Goal: Transaction & Acquisition: Purchase product/service

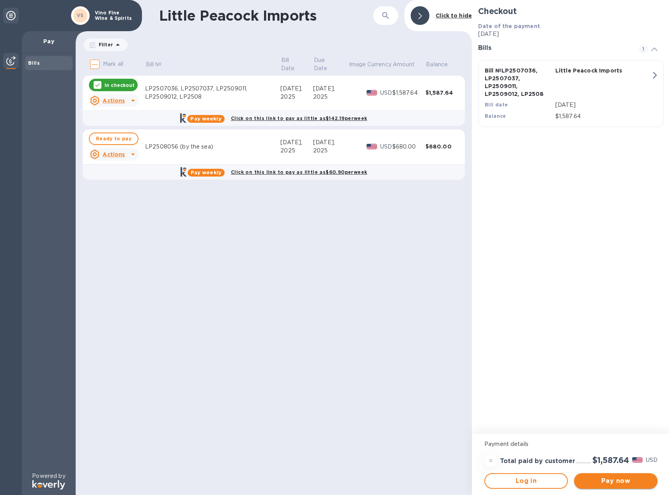
click at [608, 480] on span "Pay now" at bounding box center [615, 481] width 71 height 9
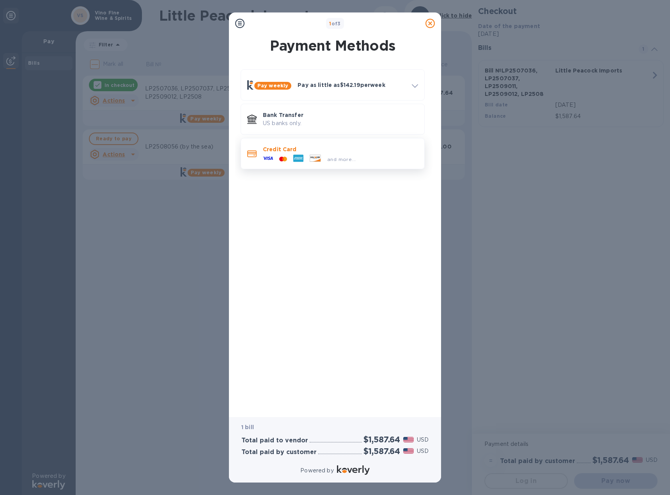
click at [316, 146] on p "Credit Card" at bounding box center [340, 150] width 155 height 8
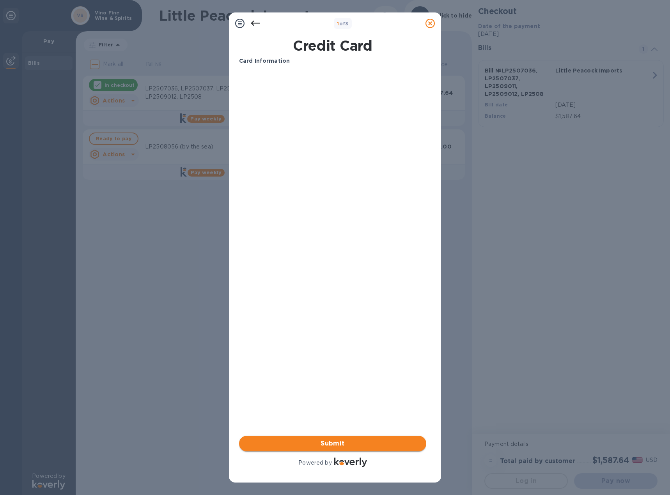
click at [382, 448] on span "Submit" at bounding box center [332, 443] width 175 height 9
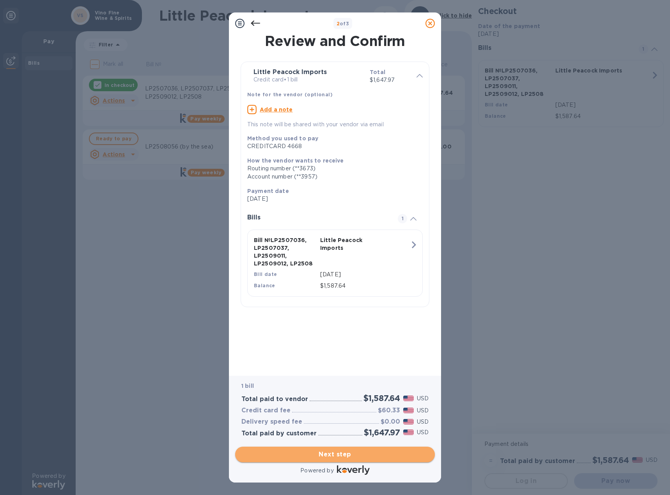
click at [344, 450] on span "Next step" at bounding box center [334, 454] width 187 height 9
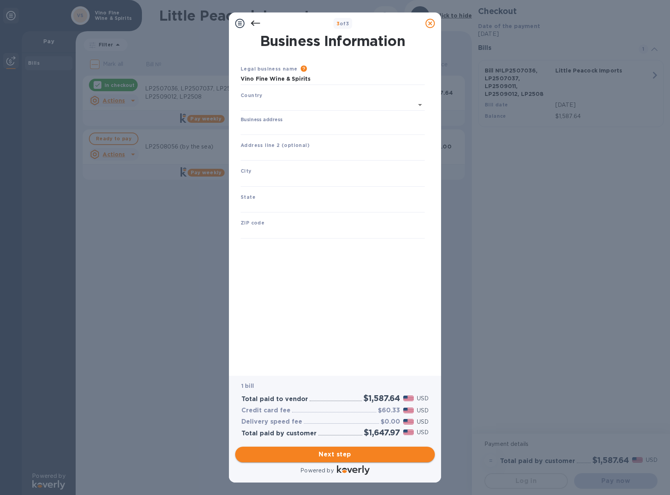
type input "[GEOGRAPHIC_DATA]"
click at [291, 129] on input "Business address" at bounding box center [333, 128] width 184 height 12
type input "[STREET_ADDRESS]"
click at [288, 179] on input "text" at bounding box center [333, 180] width 184 height 12
type input "[US_STATE]"
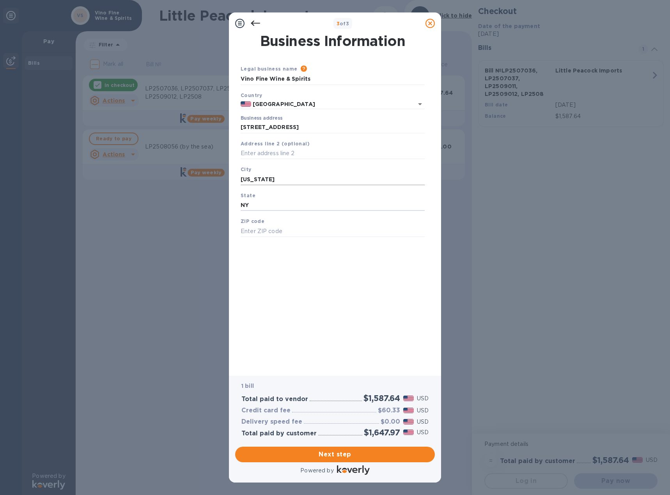
type input "NY"
type input "10016"
click at [353, 452] on span "Next step" at bounding box center [334, 454] width 187 height 9
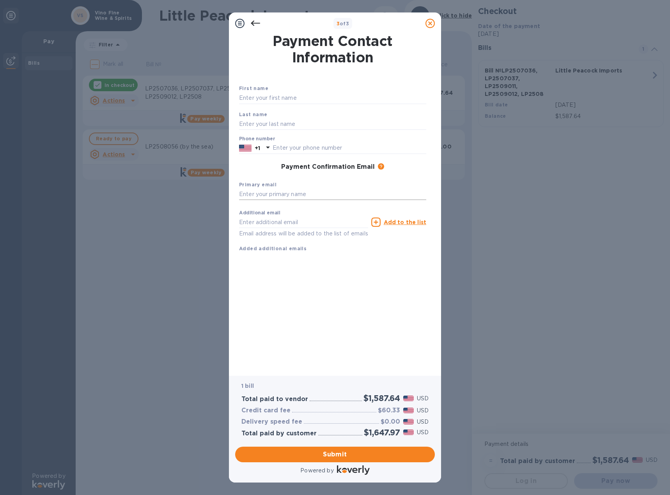
click at [325, 196] on input "text" at bounding box center [332, 195] width 187 height 12
type input "[PERSON_NAME][EMAIL_ADDRESS][DOMAIN_NAME]"
click at [360, 450] on span "Submit" at bounding box center [334, 454] width 187 height 9
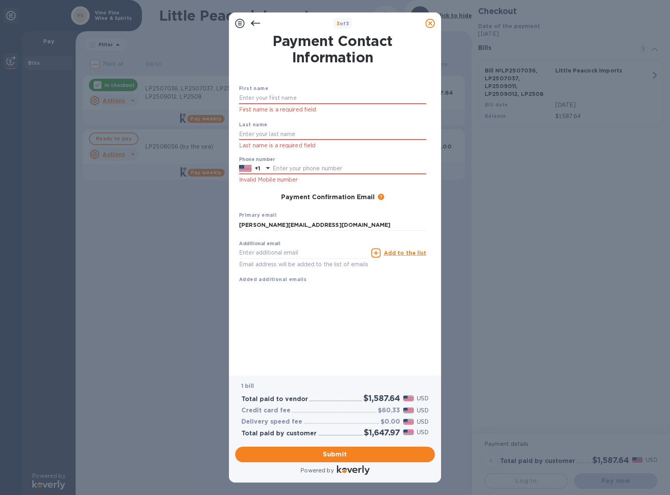
drag, startPoint x: 277, startPoint y: 99, endPoint x: 212, endPoint y: 32, distance: 93.5
click at [277, 99] on input "text" at bounding box center [332, 98] width 187 height 12
type input "[PERSON_NAME]"
type input "Linet"
type input "5085233239"
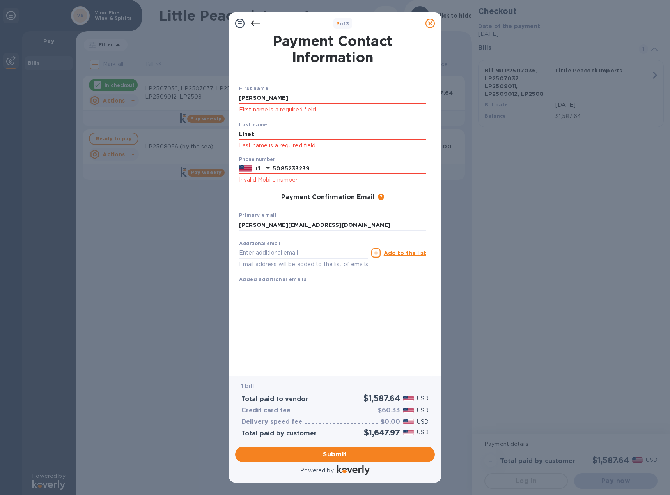
click at [343, 326] on div "Payment Contact Information First name [PERSON_NAME] First name is a required f…" at bounding box center [335, 199] width 192 height 331
click at [357, 458] on span "Submit" at bounding box center [334, 454] width 187 height 9
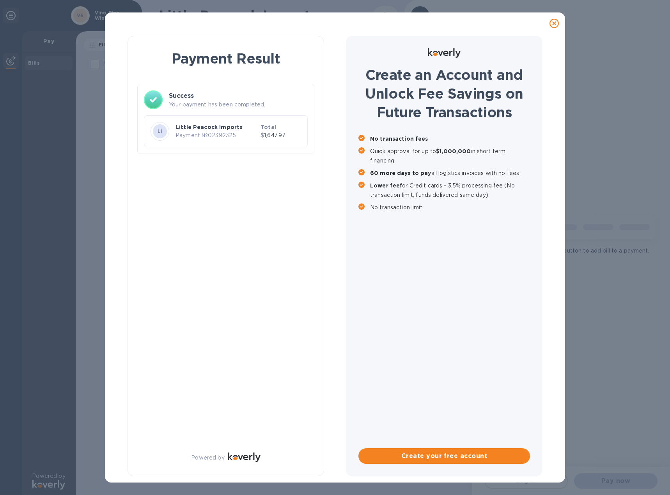
checkbox input "true"
